Goal: Information Seeking & Learning: Learn about a topic

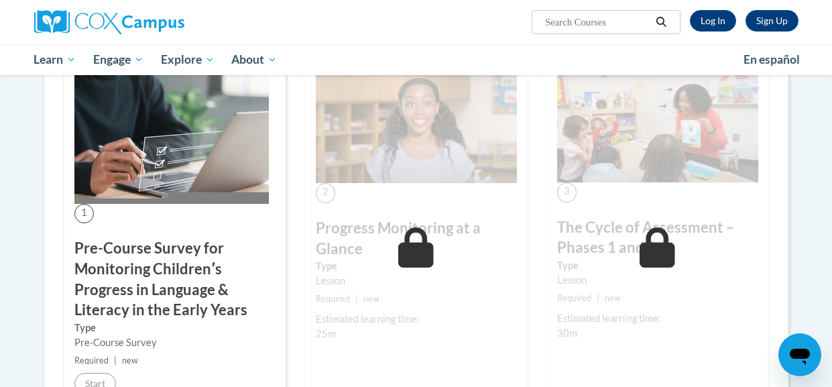
scroll to position [202, 0]
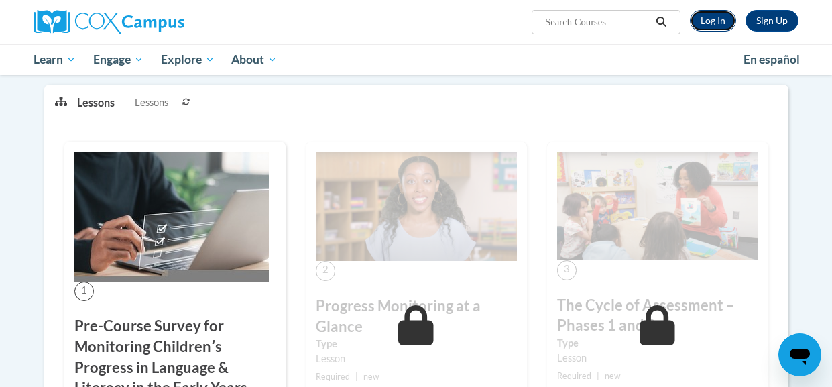
click at [709, 16] on link "Log In" at bounding box center [713, 20] width 46 height 21
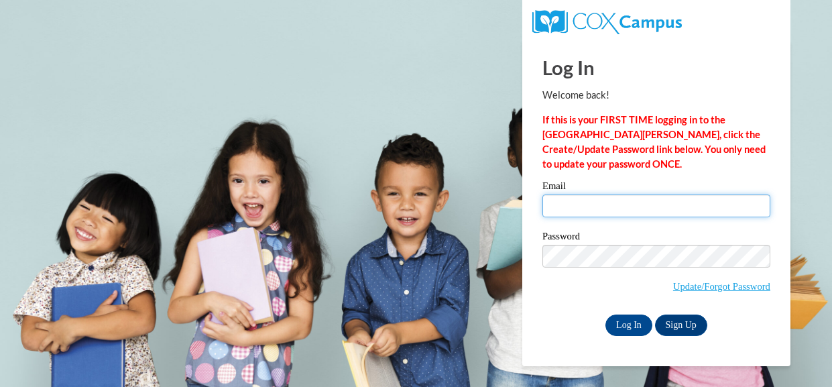
click at [586, 205] on input "Email" at bounding box center [657, 205] width 228 height 23
type input "raelynngood2008@gmail.com"
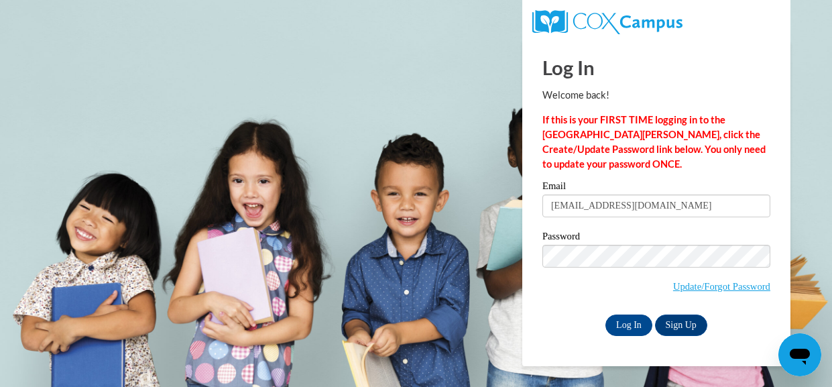
click at [549, 326] on div "Log In Sign Up" at bounding box center [657, 325] width 228 height 21
click at [628, 323] on input "Log In" at bounding box center [629, 325] width 47 height 21
click at [636, 325] on input "Log In" at bounding box center [629, 325] width 47 height 21
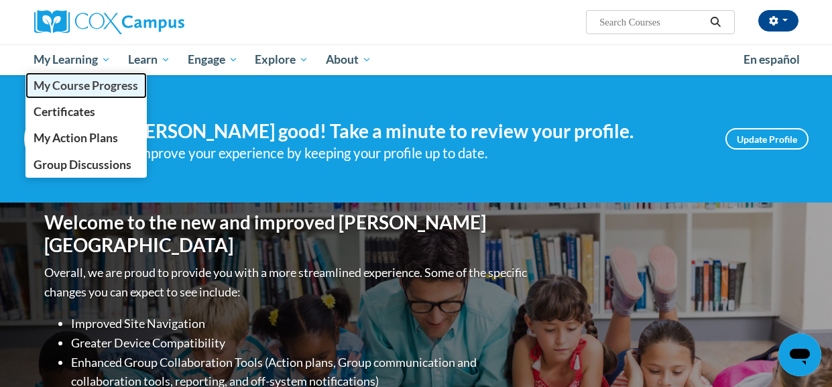
click at [85, 87] on span "My Course Progress" at bounding box center [86, 85] width 105 height 14
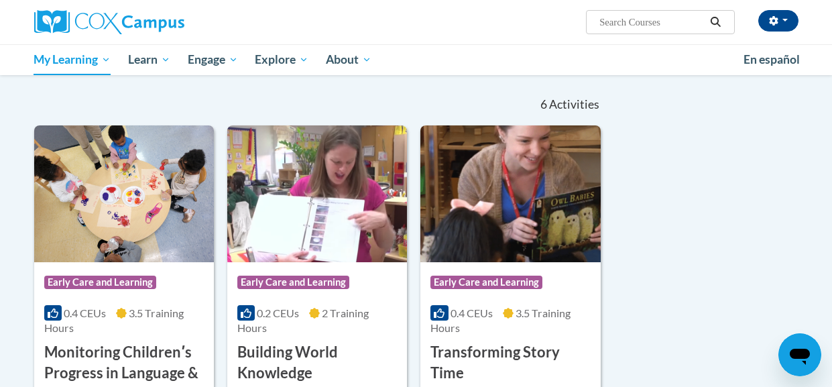
scroll to position [127, 0]
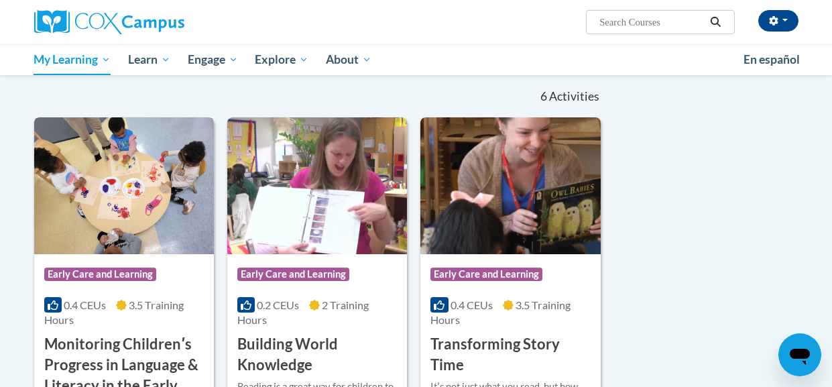
click at [144, 214] on img at bounding box center [124, 185] width 180 height 137
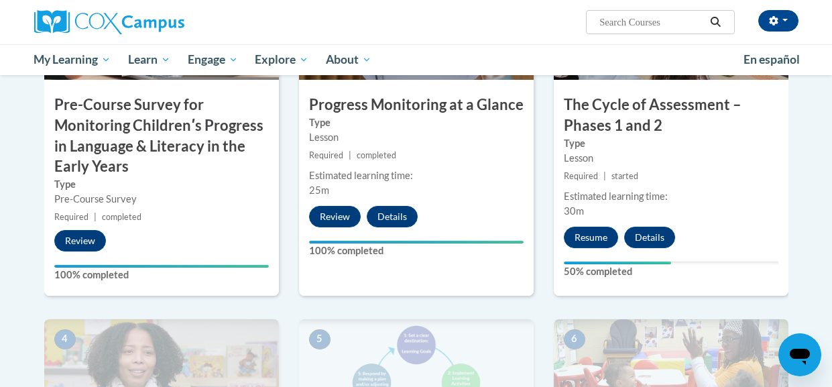
scroll to position [455, 0]
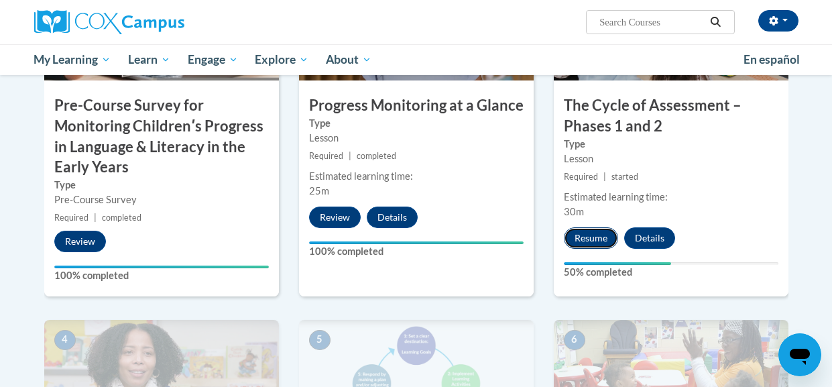
click at [601, 239] on button "Resume" at bounding box center [591, 237] width 54 height 21
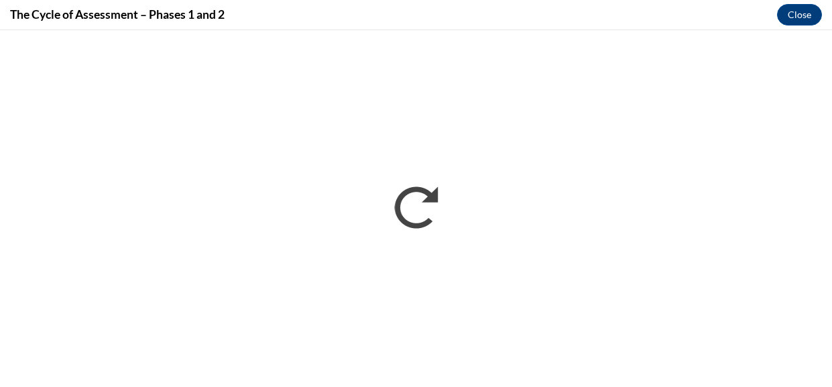
scroll to position [0, 0]
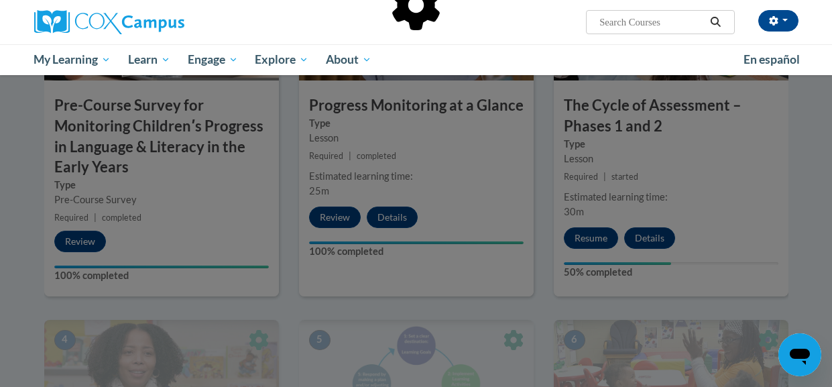
click at [595, 237] on div at bounding box center [416, 193] width 832 height 387
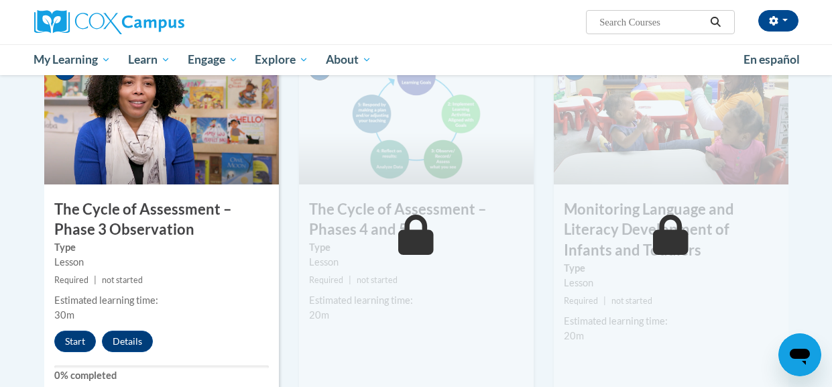
scroll to position [719, 0]
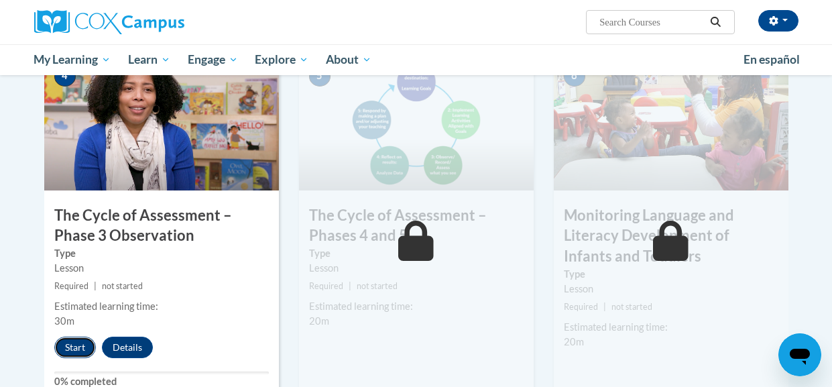
click at [84, 347] on button "Start" at bounding box center [75, 347] width 42 height 21
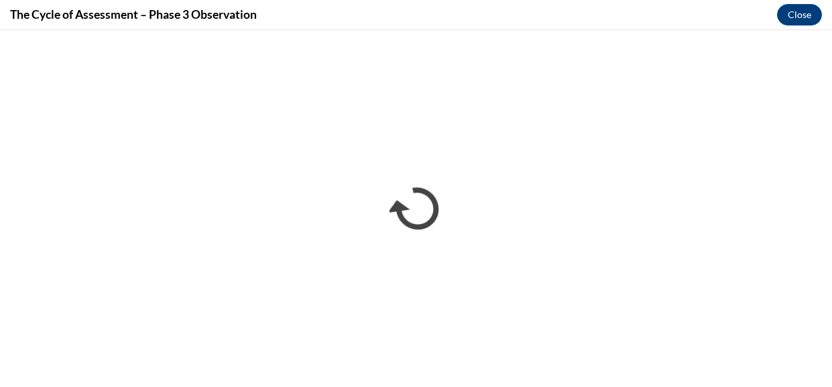
scroll to position [0, 0]
